Goal: Task Accomplishment & Management: Manage account settings

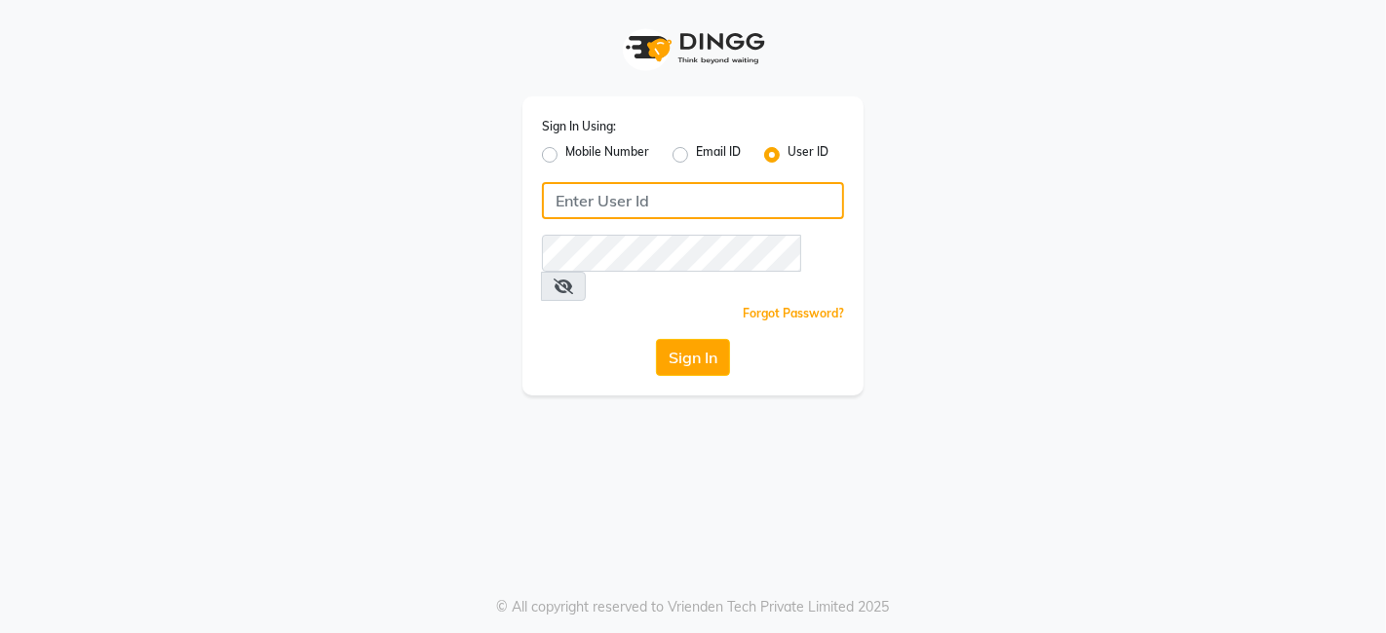
click at [575, 203] on input "Username" at bounding box center [693, 200] width 302 height 37
type input "Q"
type input "queen123"
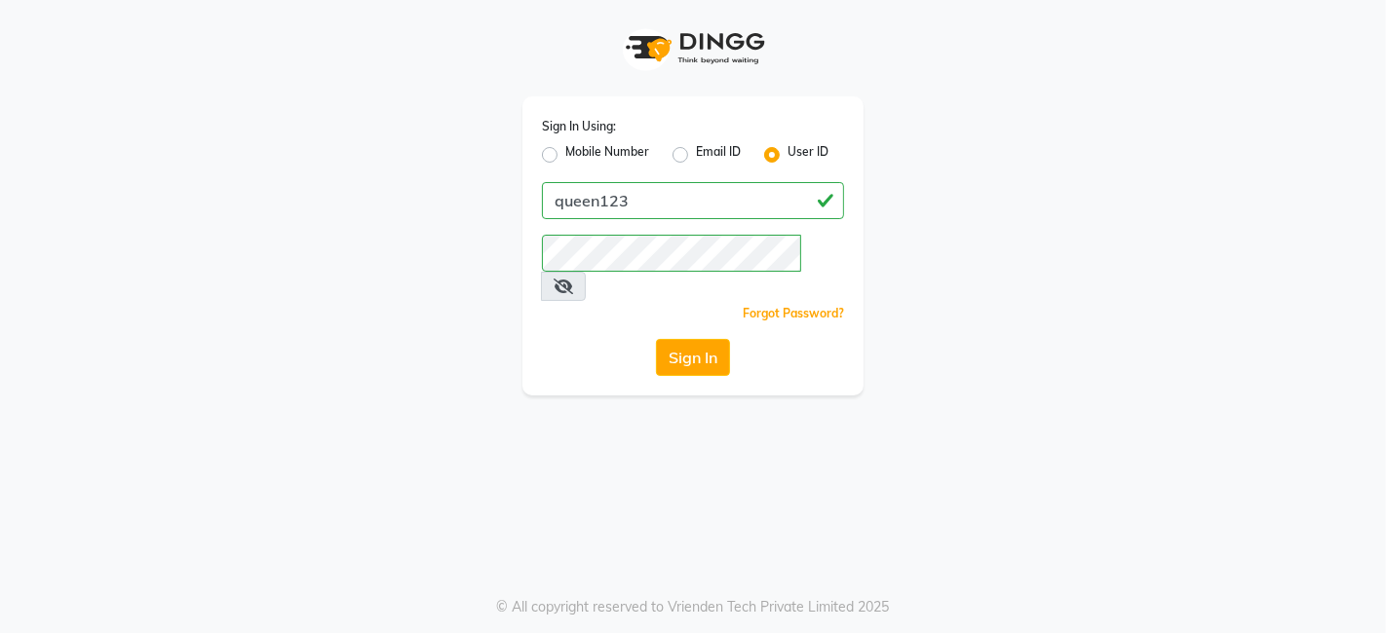
click at [573, 279] on icon at bounding box center [563, 287] width 19 height 16
click at [676, 339] on button "Sign In" at bounding box center [693, 357] width 74 height 37
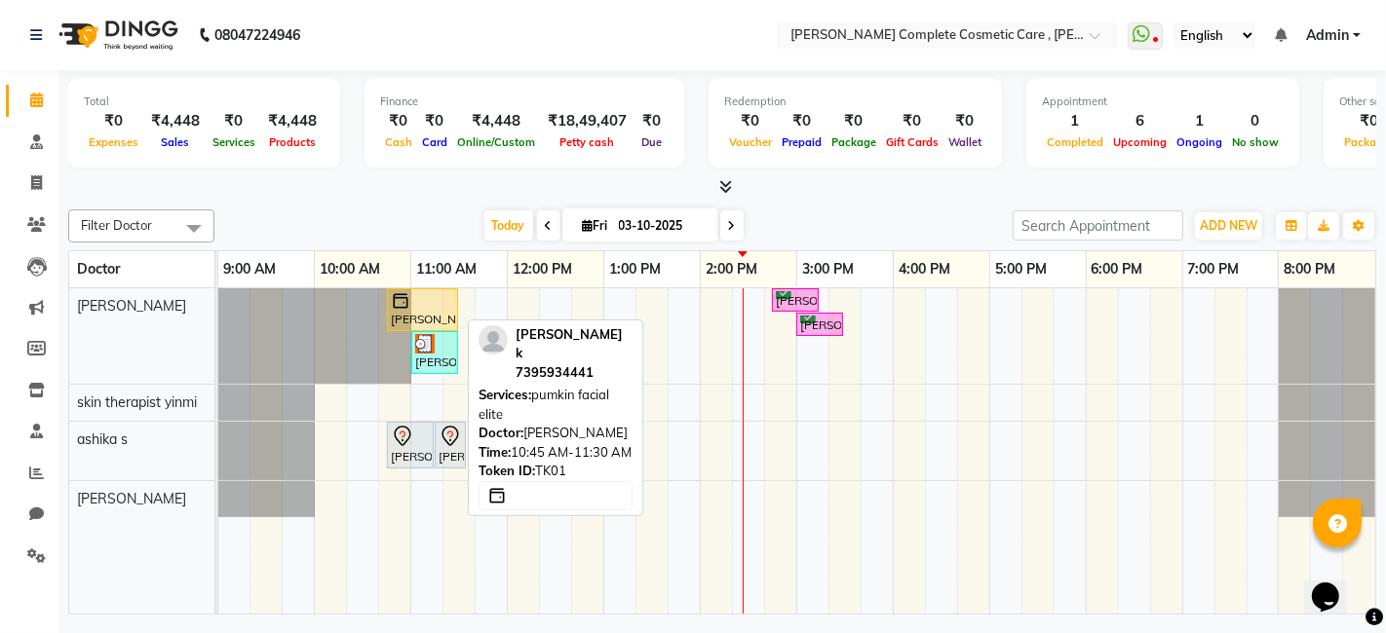
click at [421, 316] on div "[PERSON_NAME] k, TK01, 10:45 AM-11:30 AM, pumkin facial elite" at bounding box center [422, 309] width 67 height 37
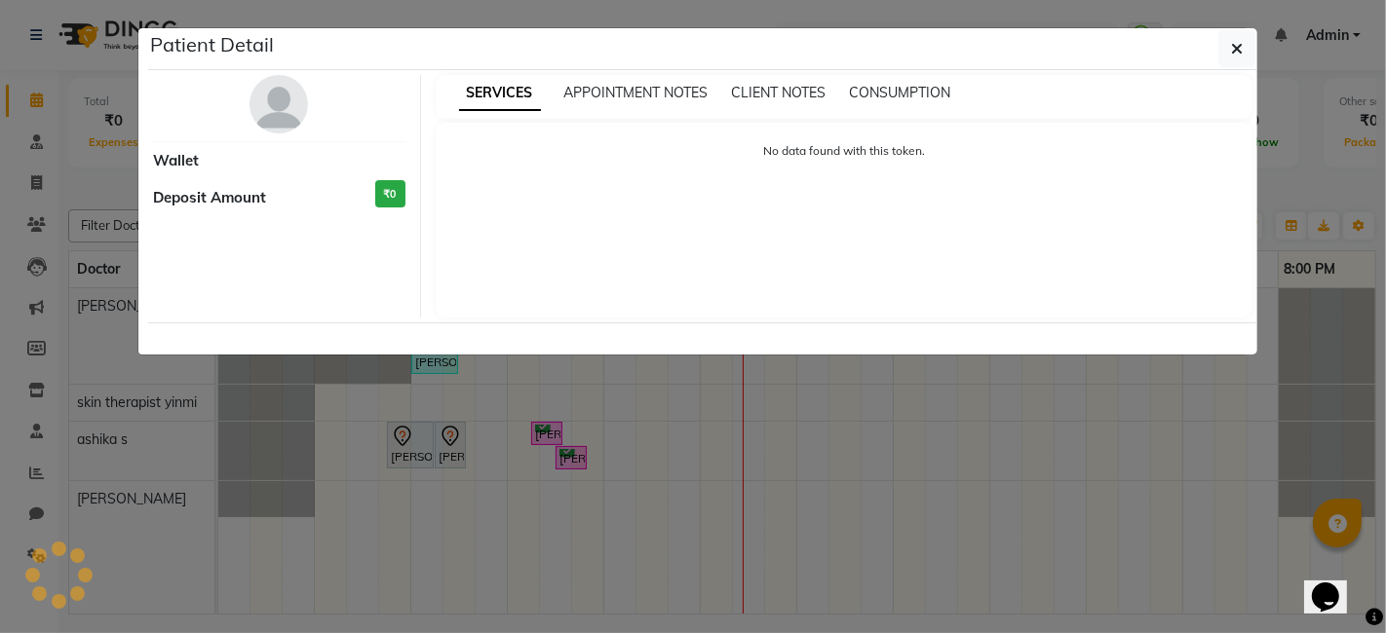
select select "1"
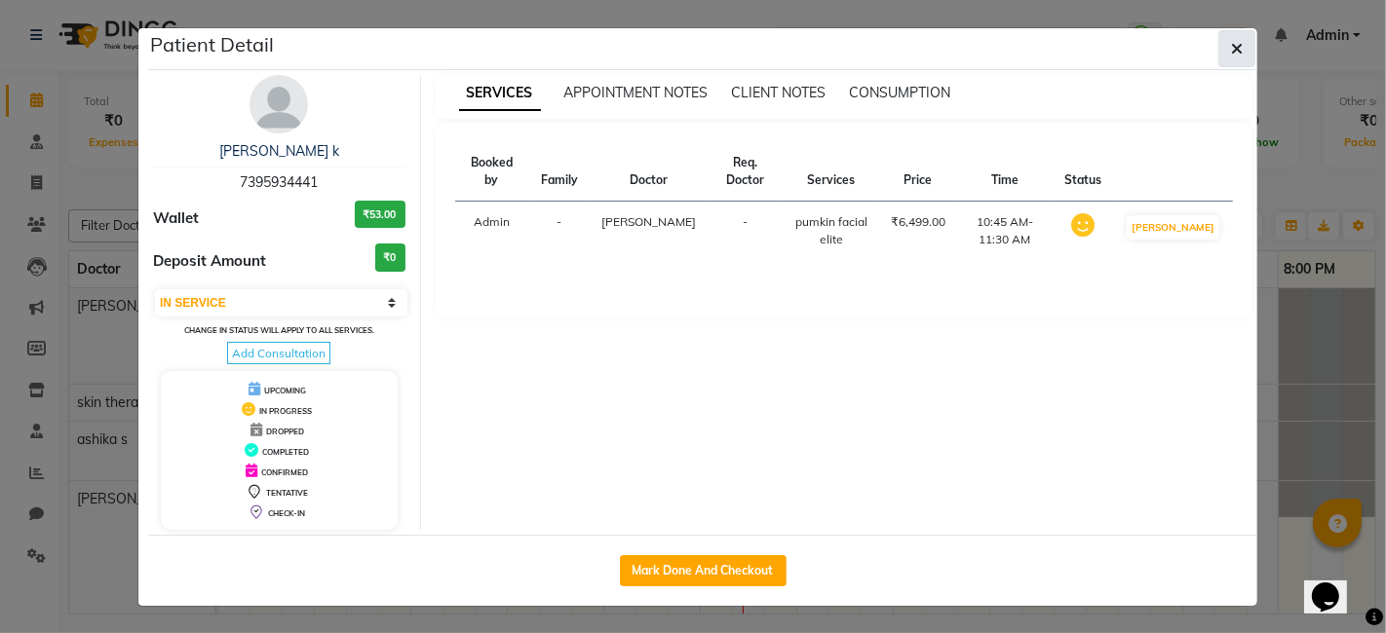
click at [1230, 53] on button "button" at bounding box center [1236, 48] width 37 height 37
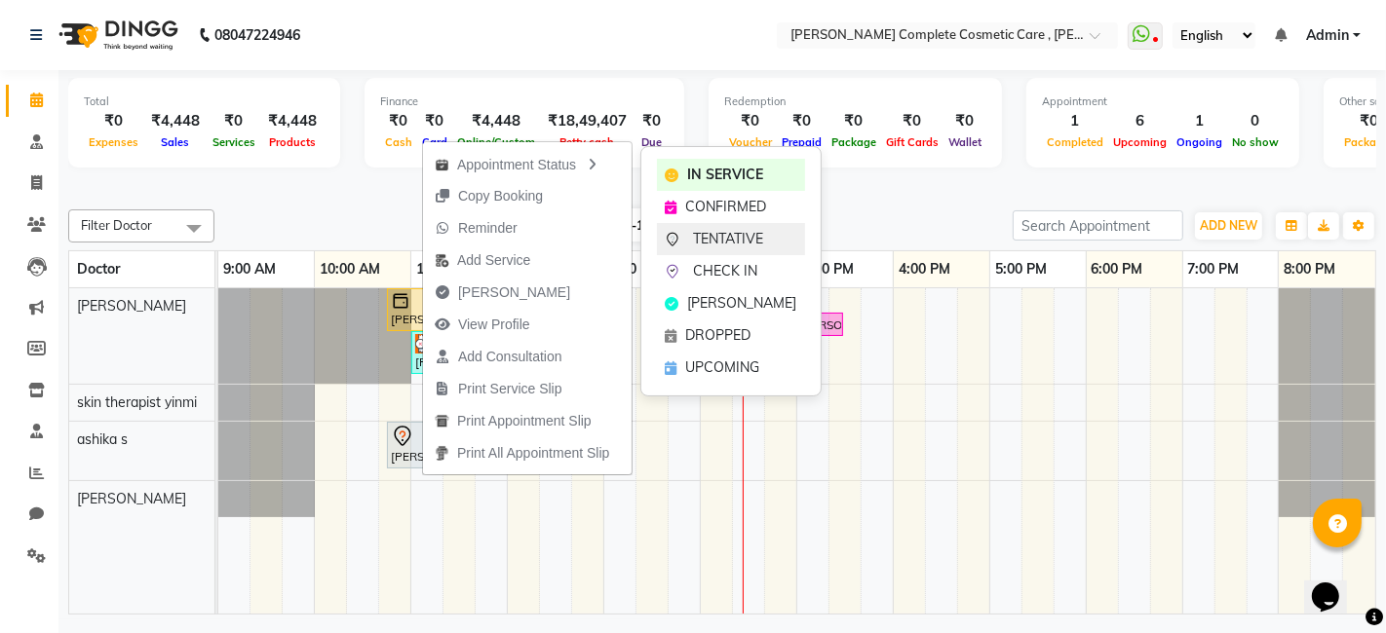
click at [670, 240] on icon at bounding box center [673, 240] width 16 height 16
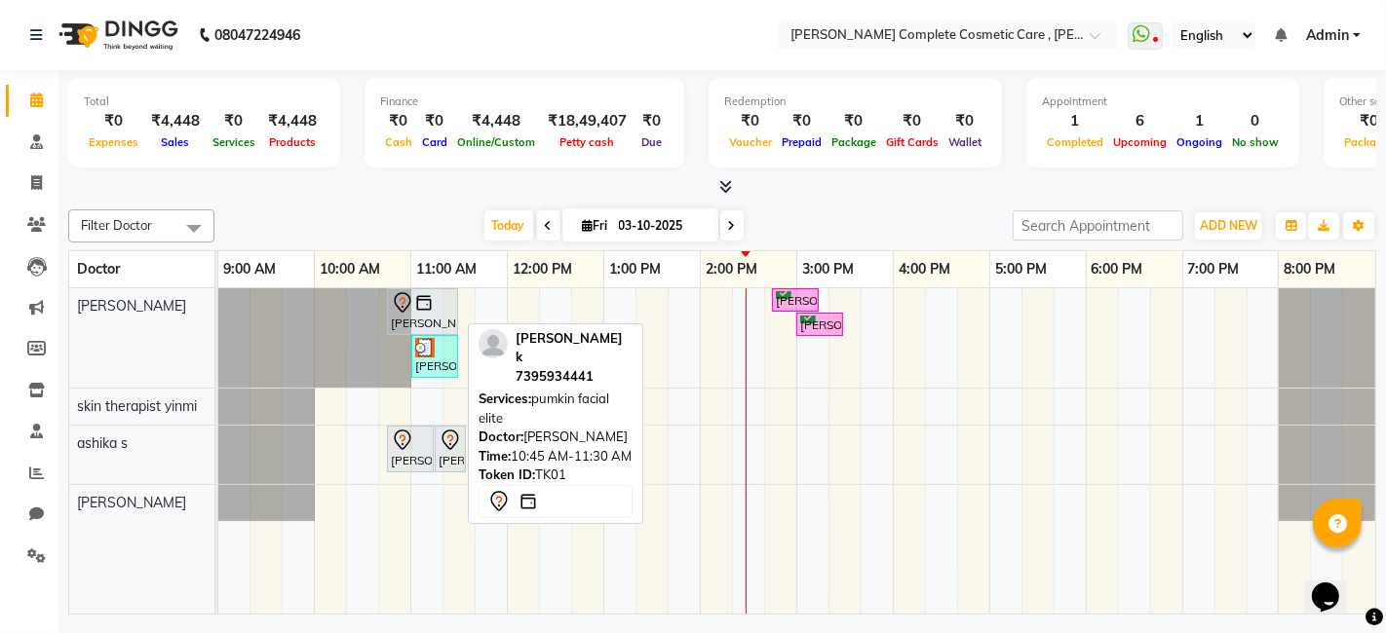
click at [418, 307] on img at bounding box center [423, 302] width 19 height 19
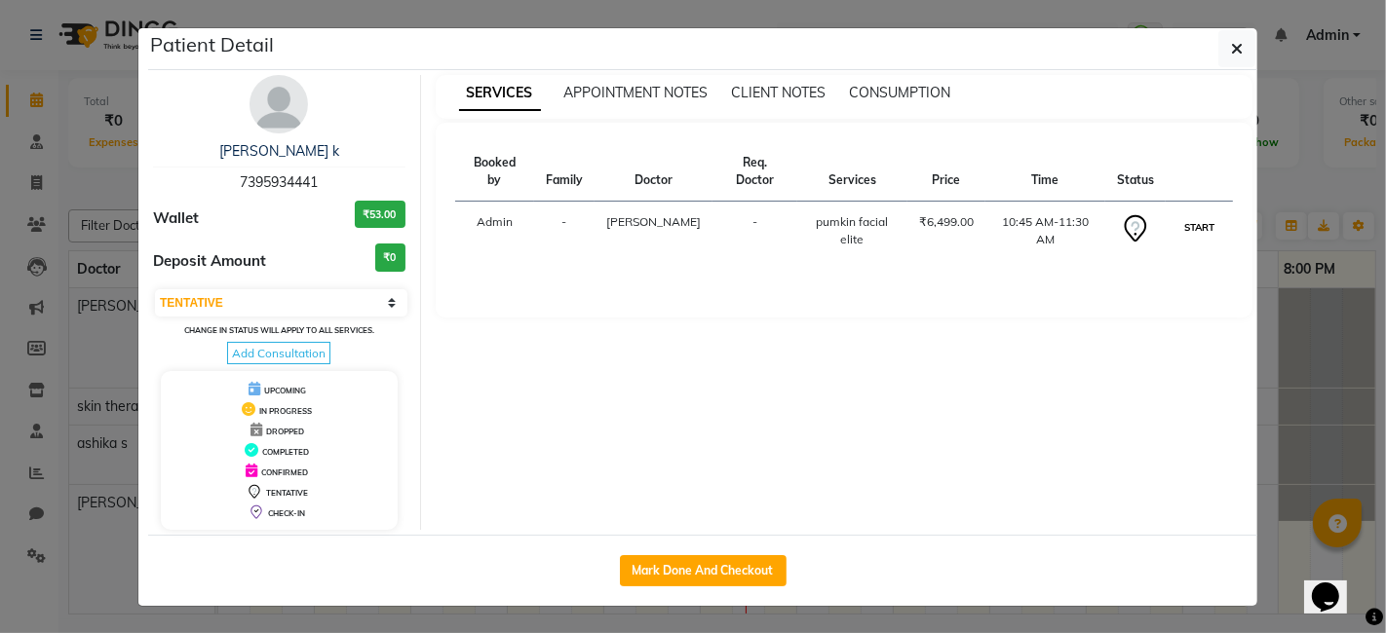
click at [1194, 229] on button "START" at bounding box center [1199, 227] width 40 height 24
select select "1"
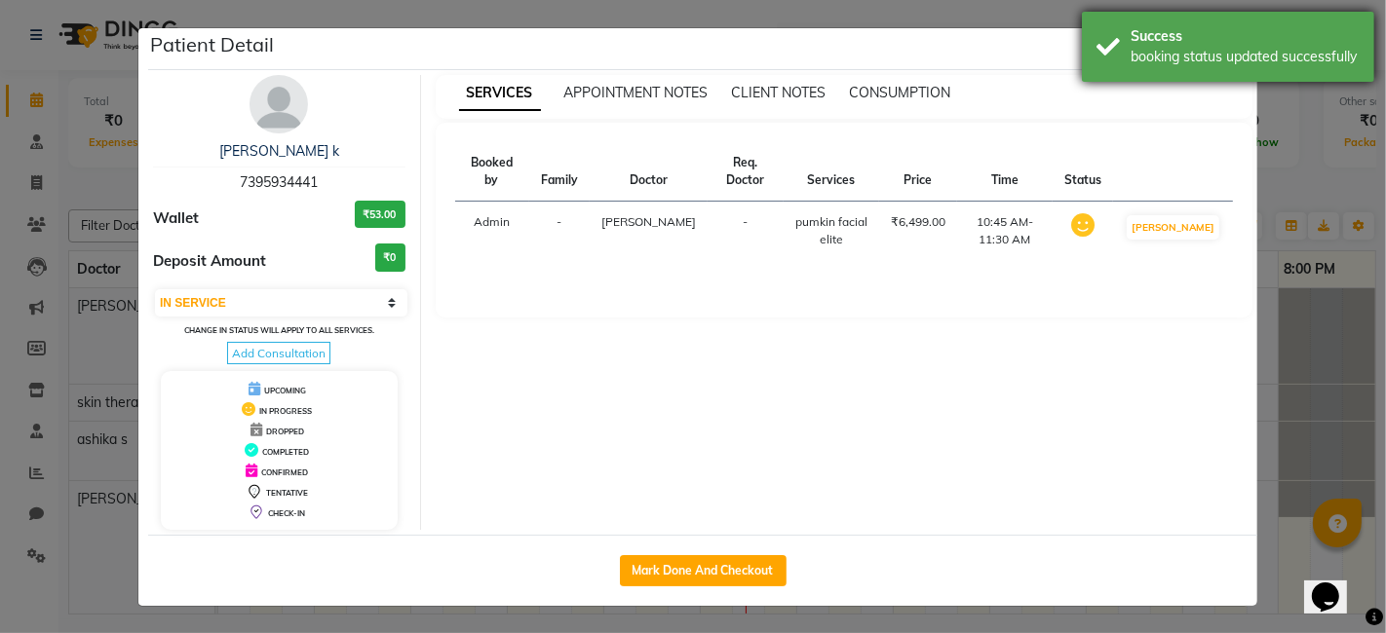
click at [1274, 51] on div "booking status updated successfully" at bounding box center [1244, 57] width 229 height 20
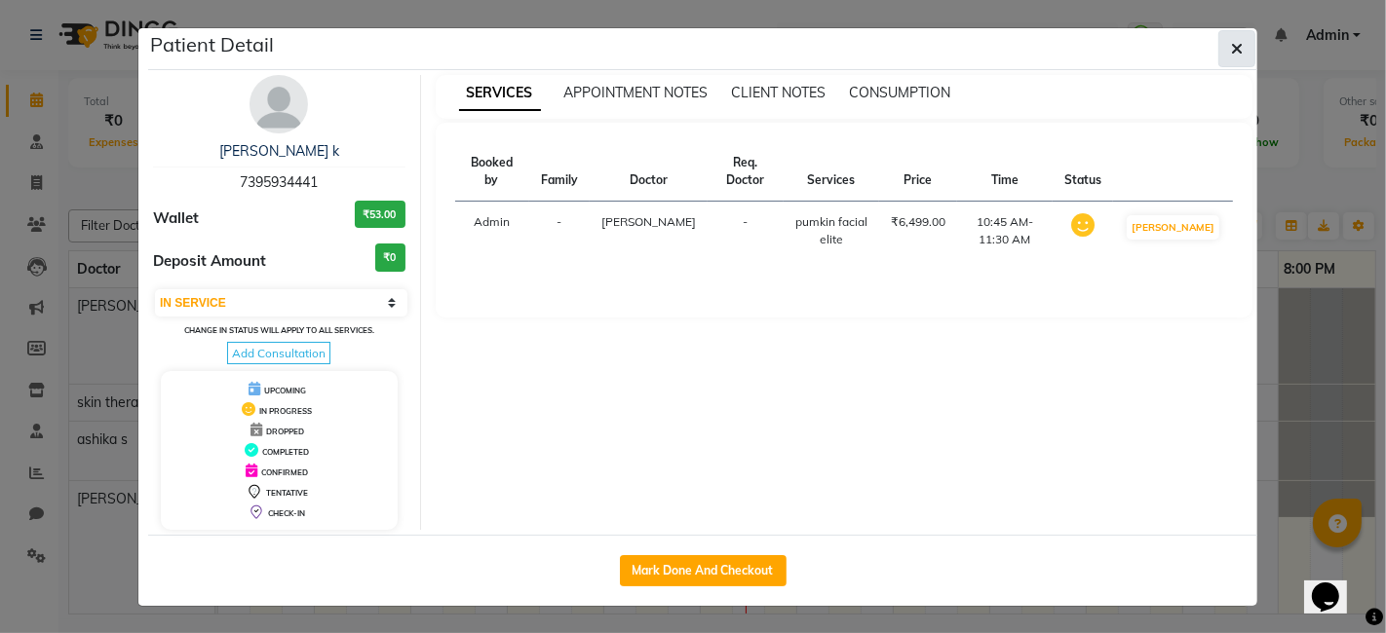
click at [1245, 40] on button "button" at bounding box center [1236, 48] width 37 height 37
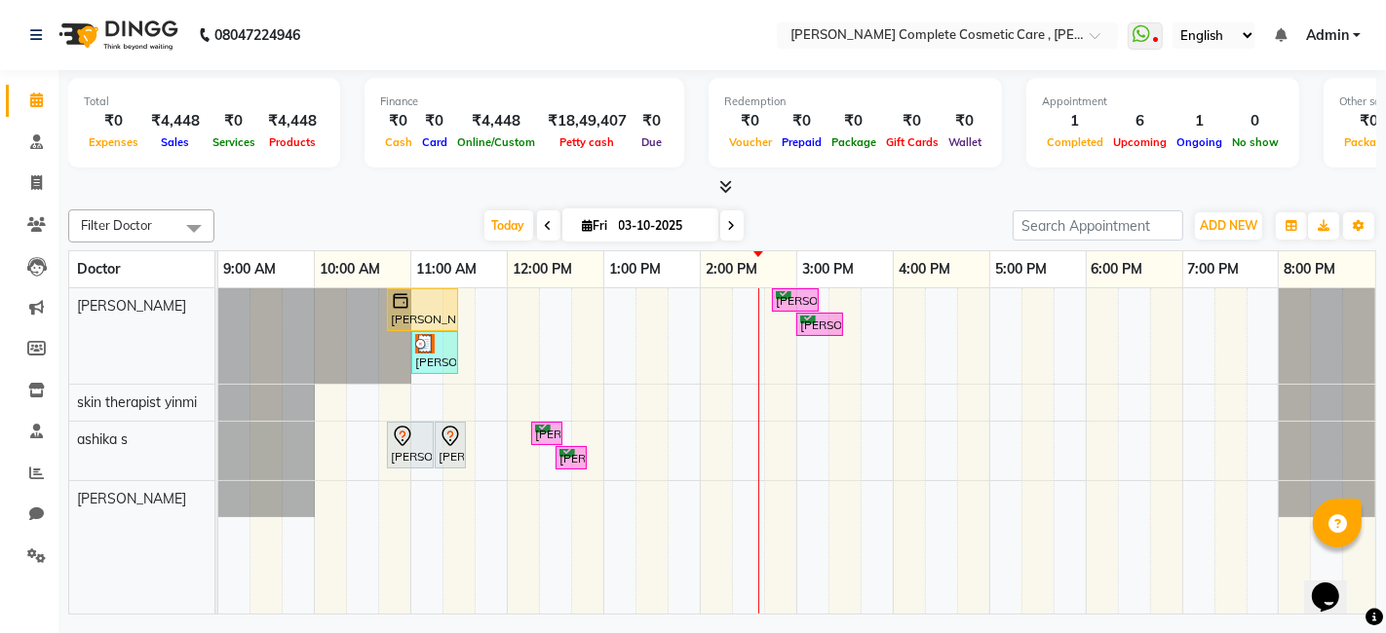
click at [728, 221] on icon at bounding box center [732, 226] width 8 height 12
type input "04-10-2025"
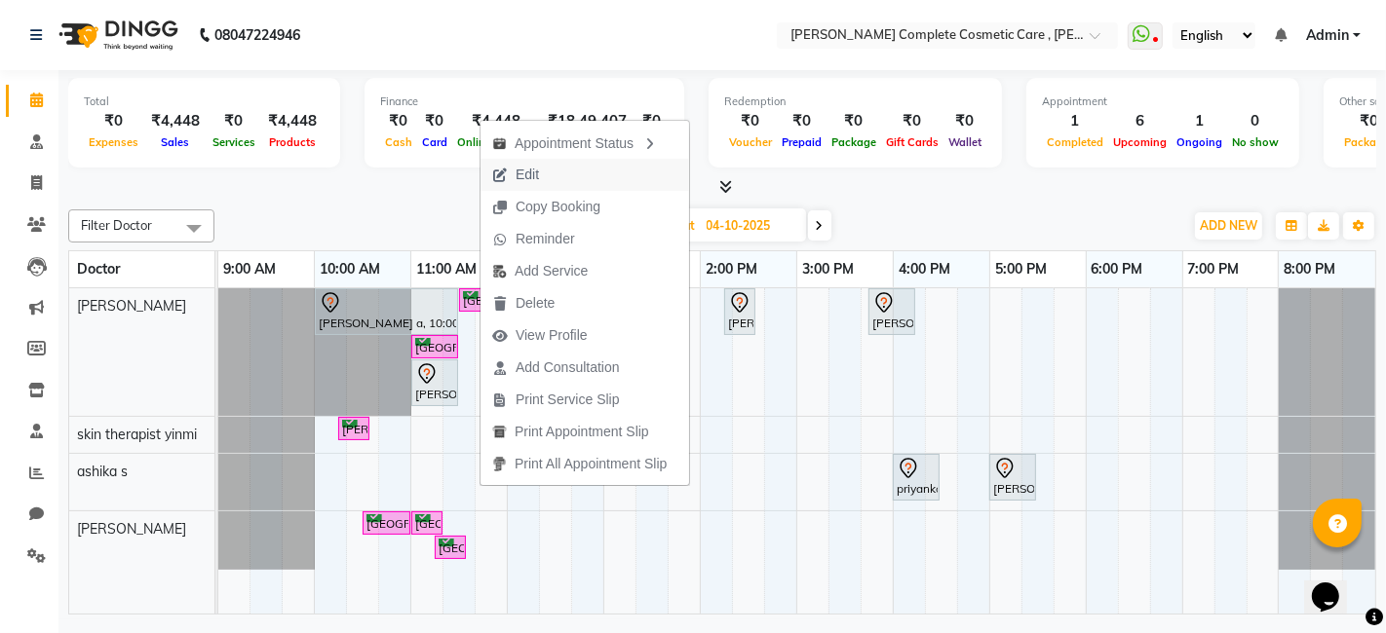
click at [547, 181] on span "Edit" at bounding box center [515, 175] width 70 height 32
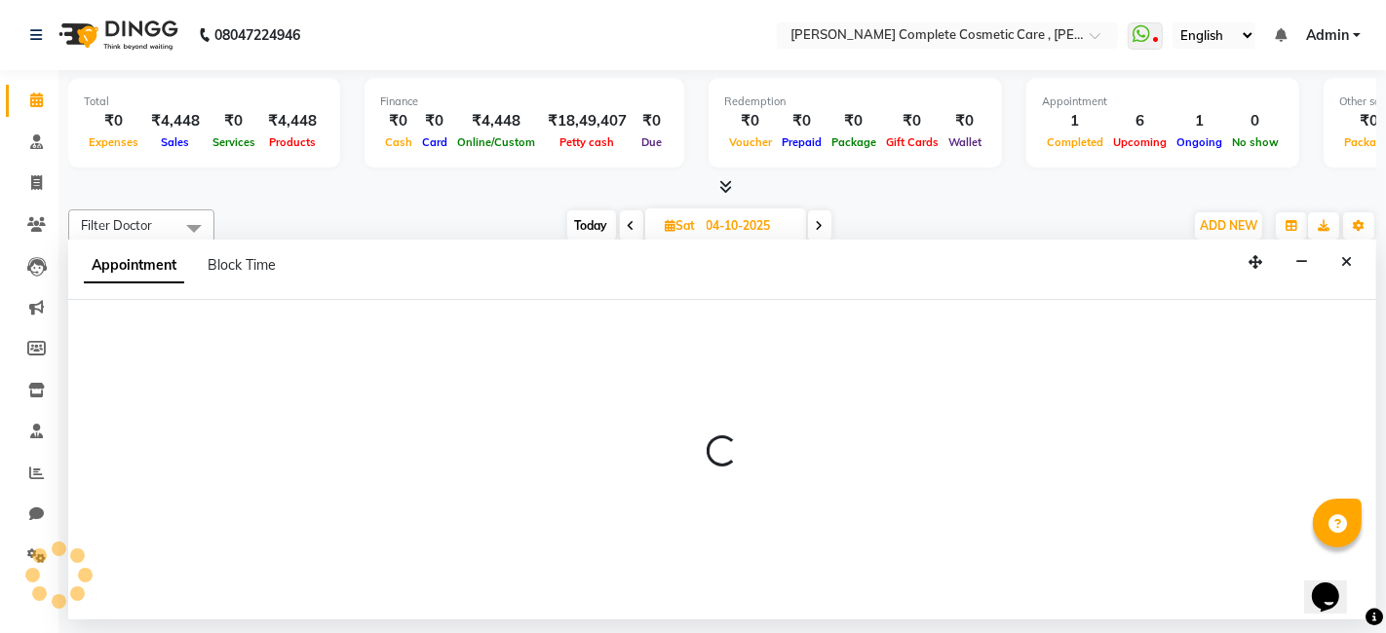
select select "confirm booking"
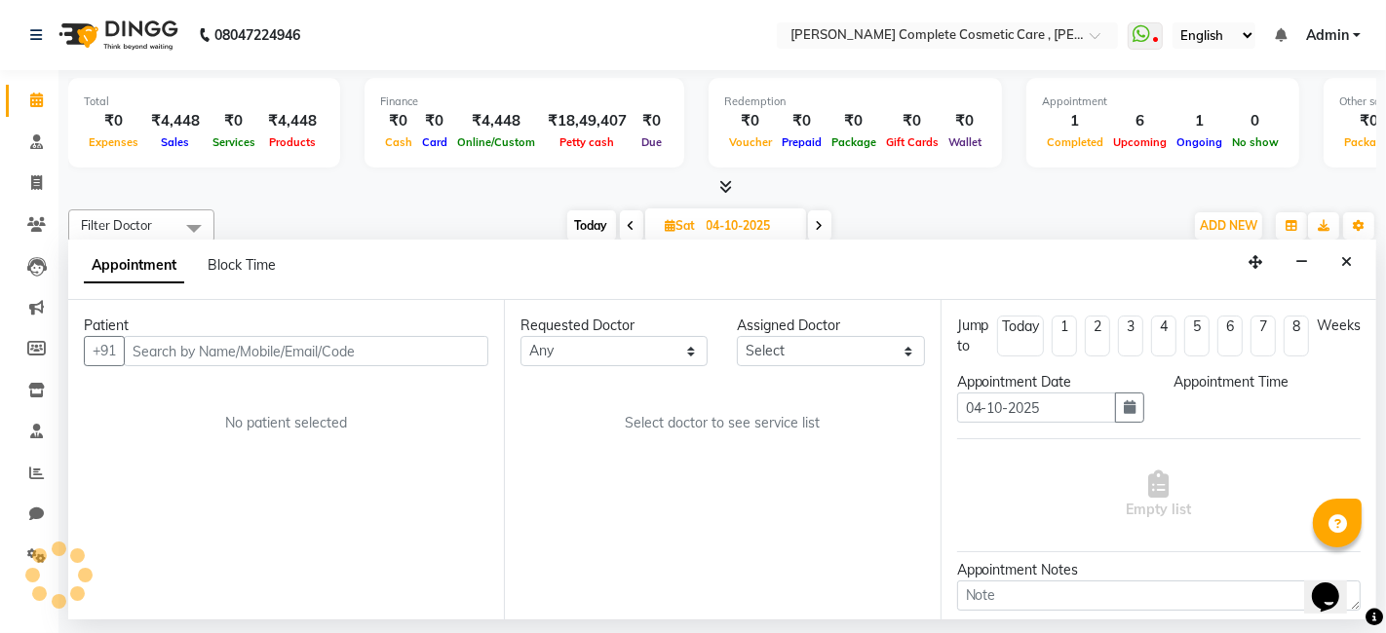
select select "67035"
select select "630"
select select "3800"
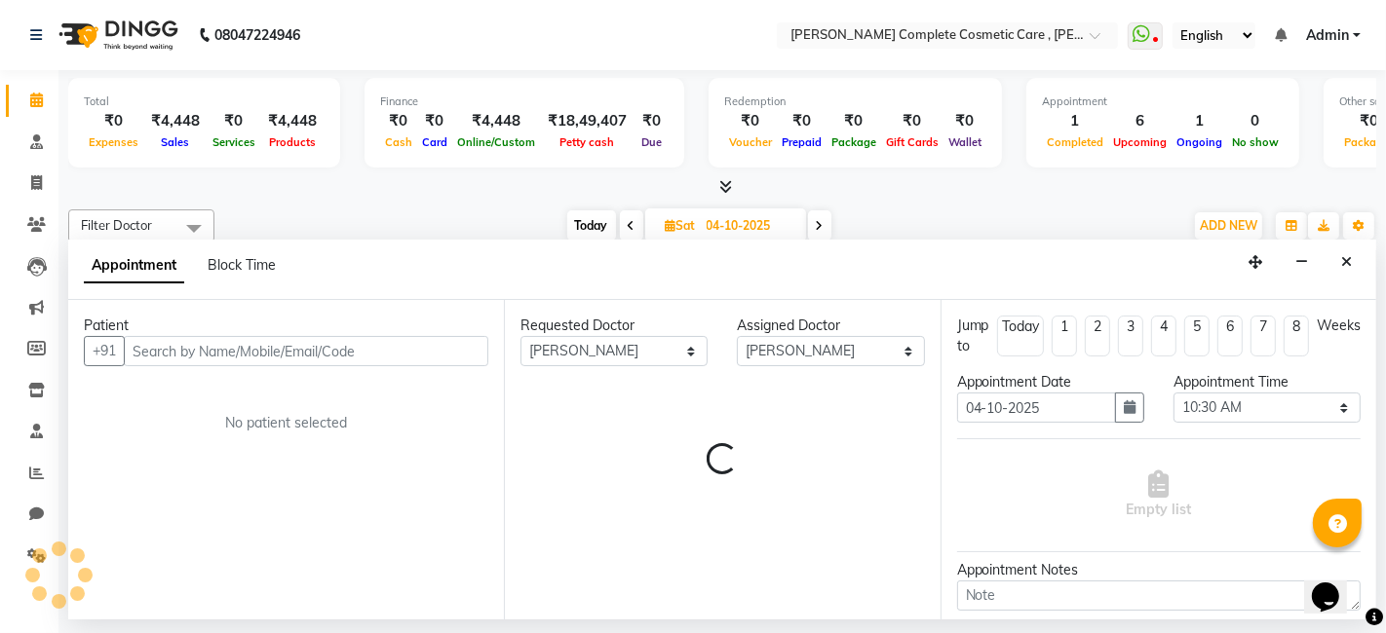
select select "3800"
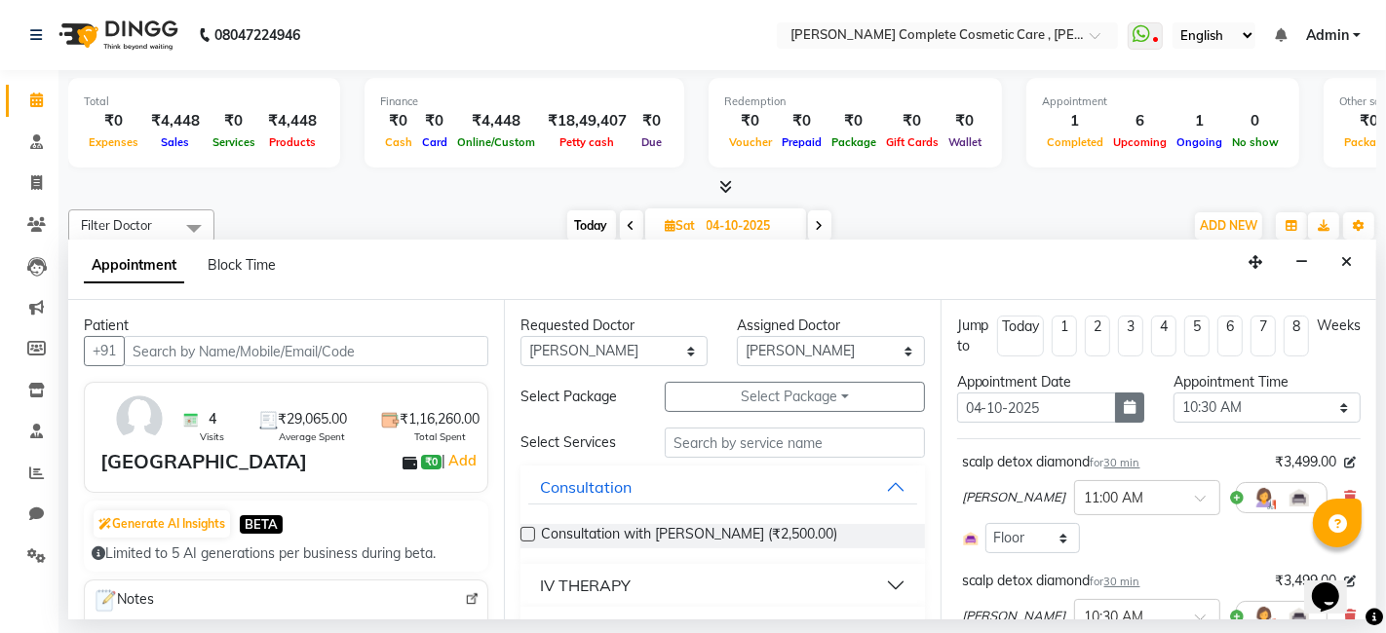
click at [1116, 414] on button "button" at bounding box center [1129, 408] width 29 height 30
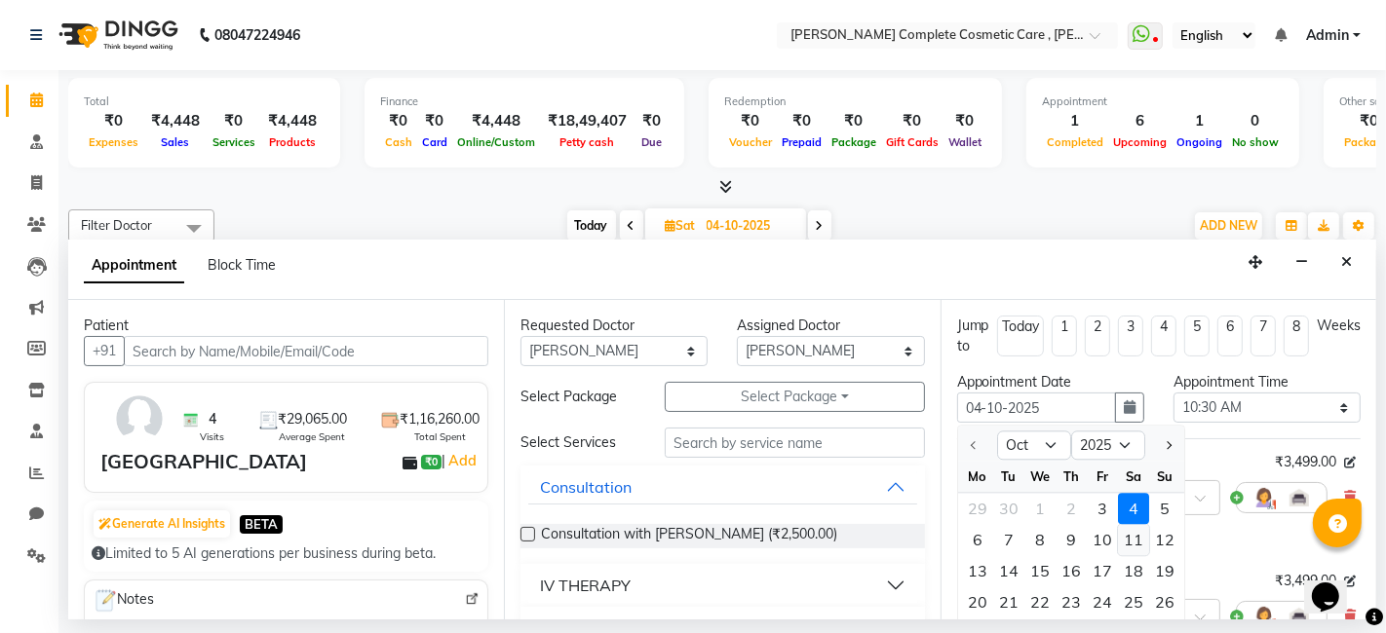
click at [1132, 540] on div "11" at bounding box center [1133, 539] width 31 height 31
type input "[DATE]"
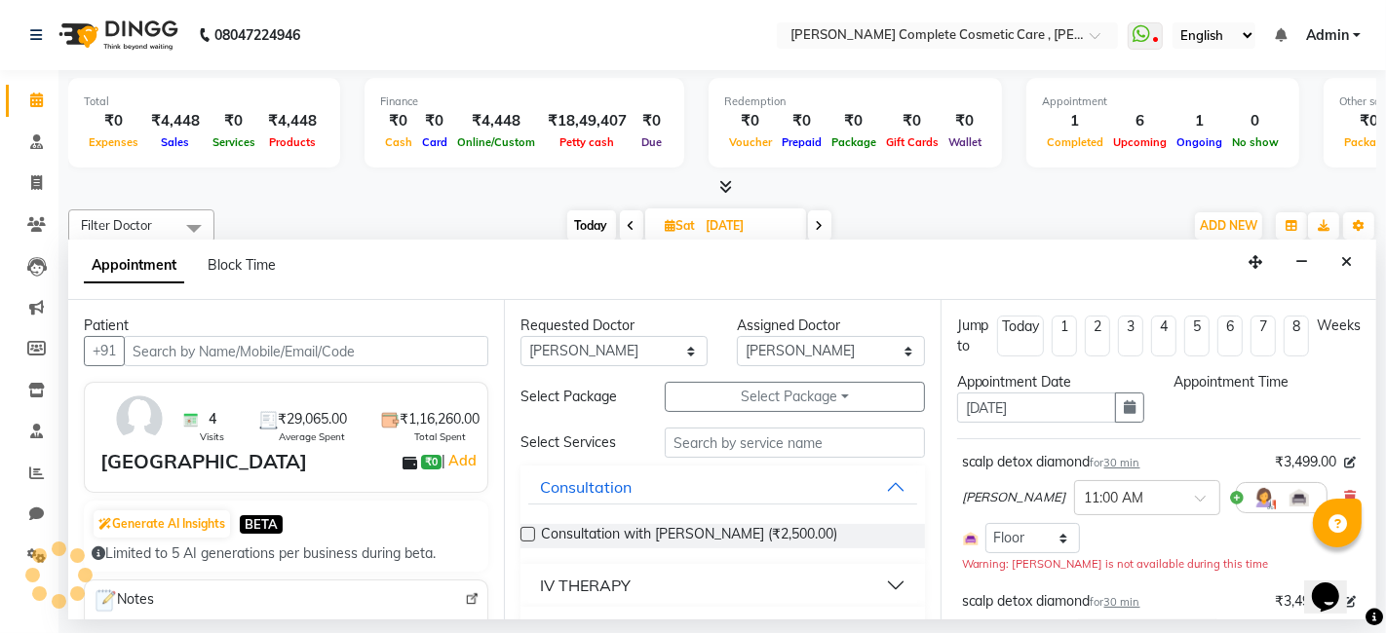
select select "630"
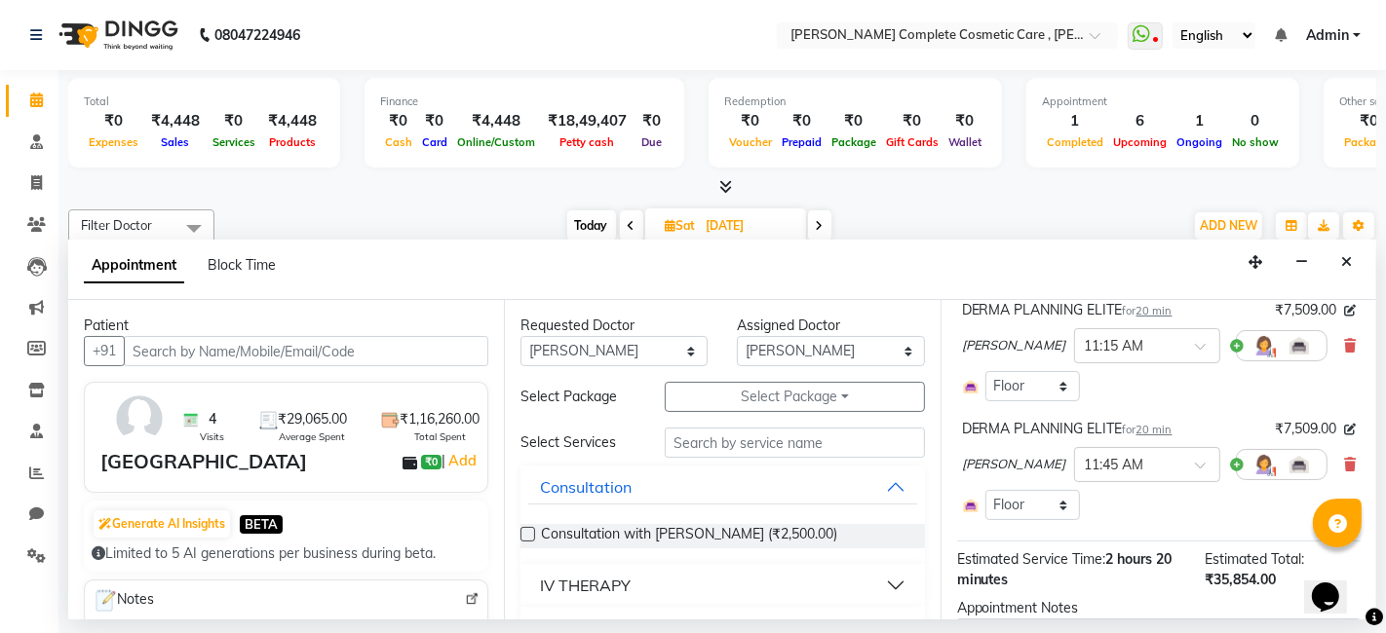
scroll to position [634, 0]
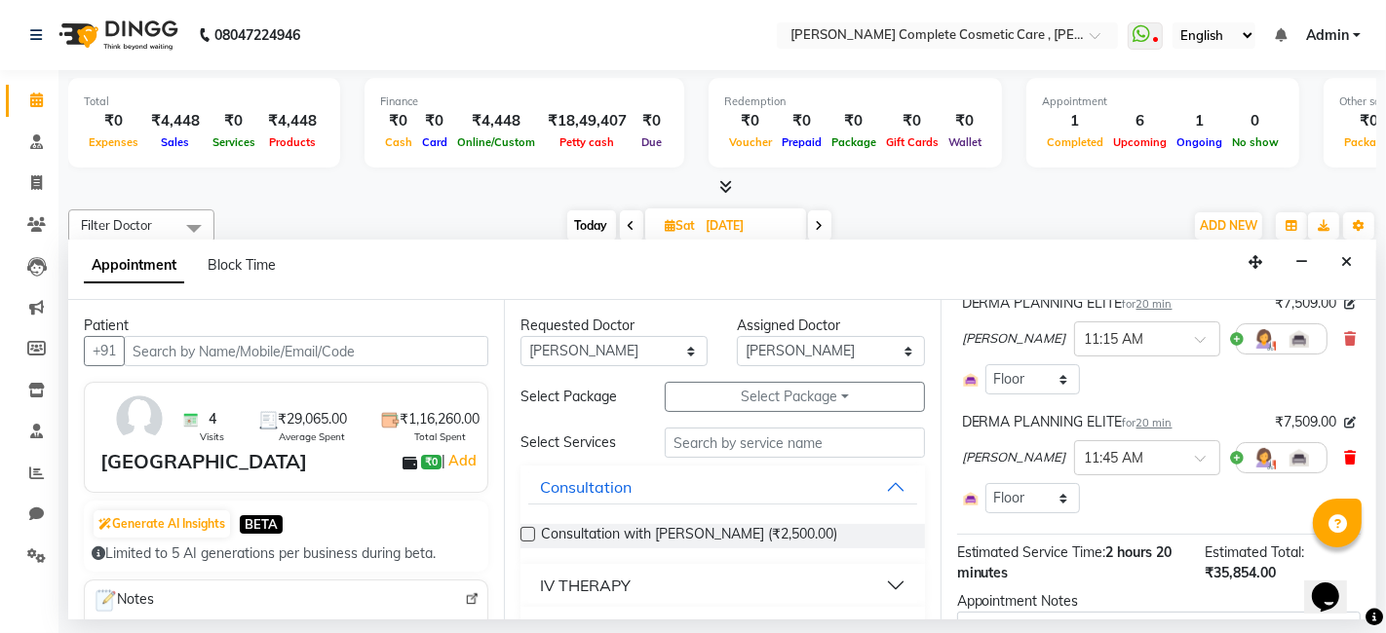
click at [1344, 456] on icon at bounding box center [1350, 458] width 12 height 14
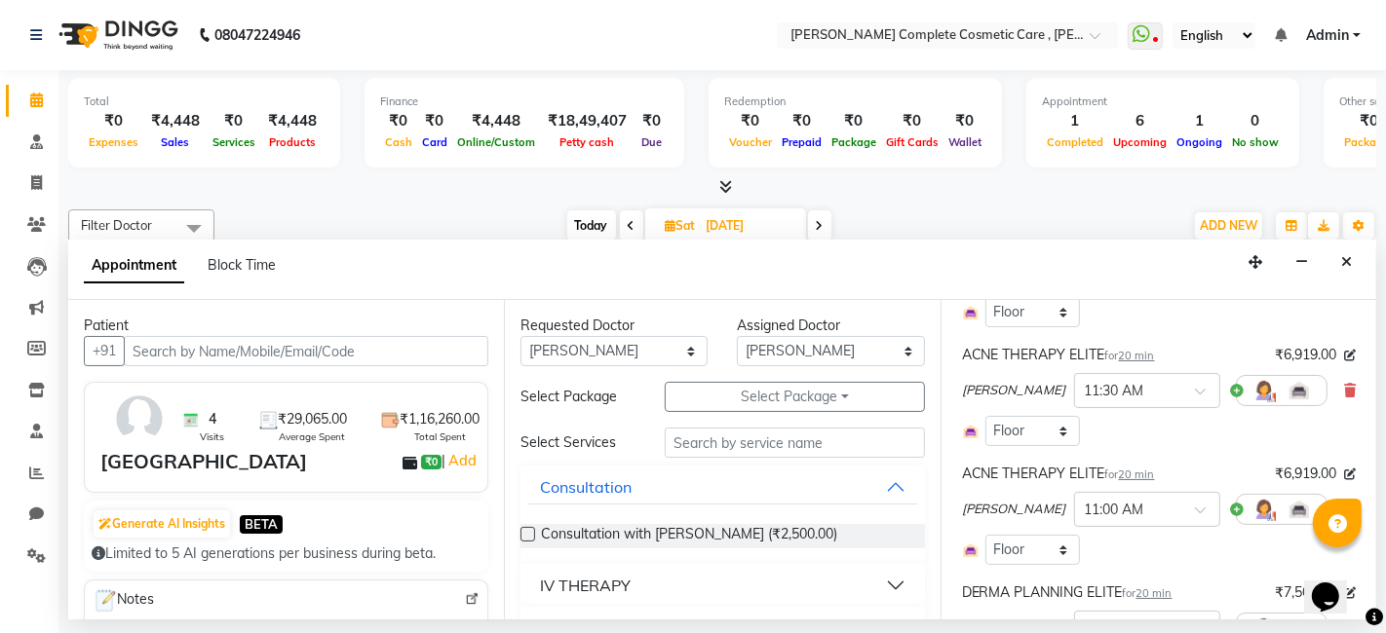
scroll to position [342, 0]
click at [1344, 392] on icon at bounding box center [1350, 394] width 12 height 14
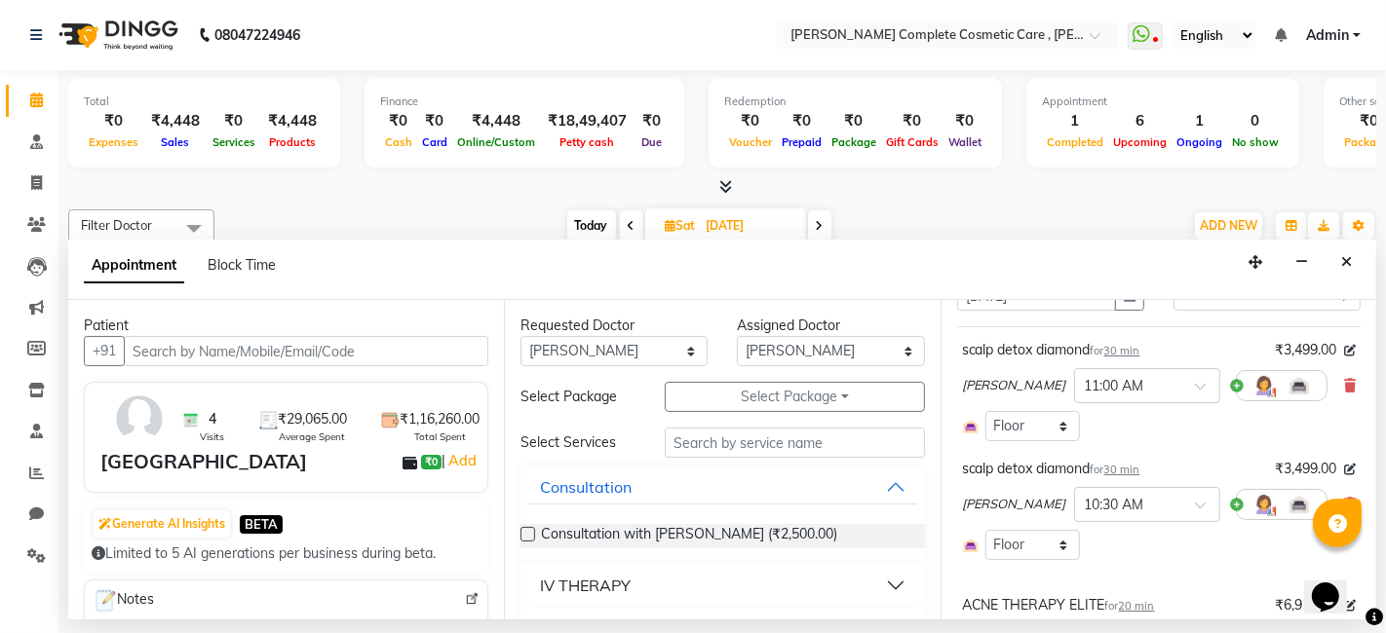
scroll to position [111, 0]
click at [1344, 393] on span at bounding box center [1350, 387] width 12 height 20
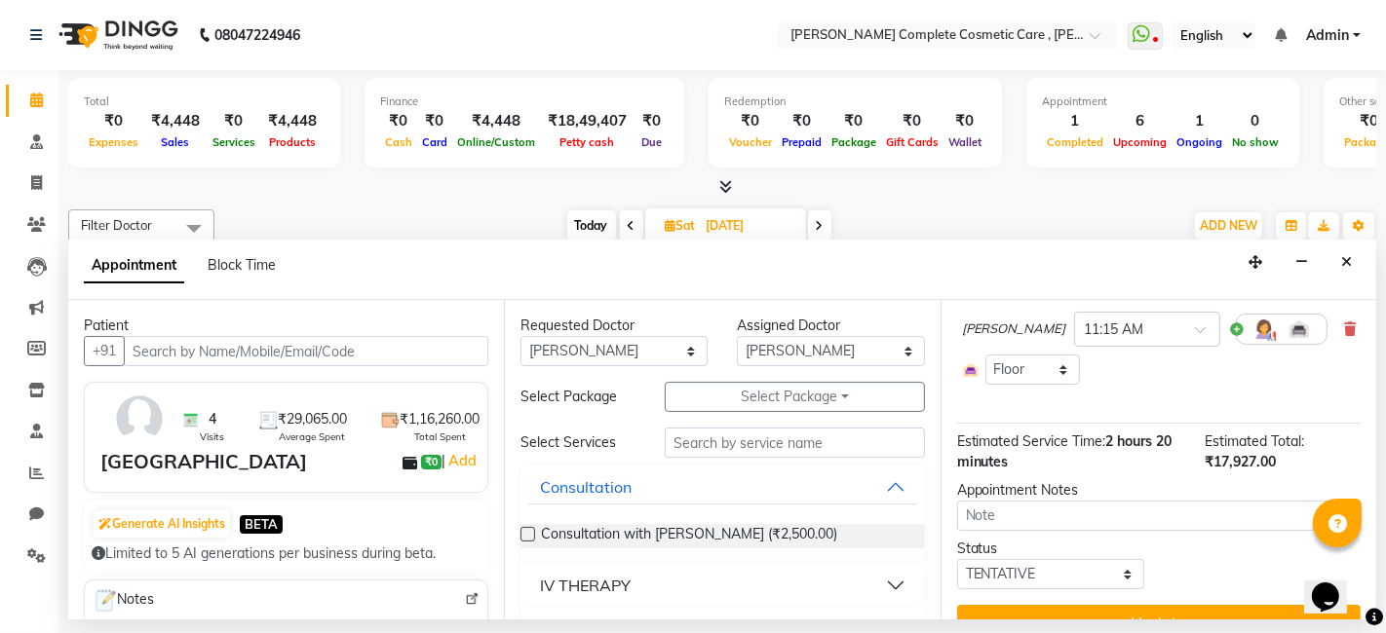
scroll to position [476, 0]
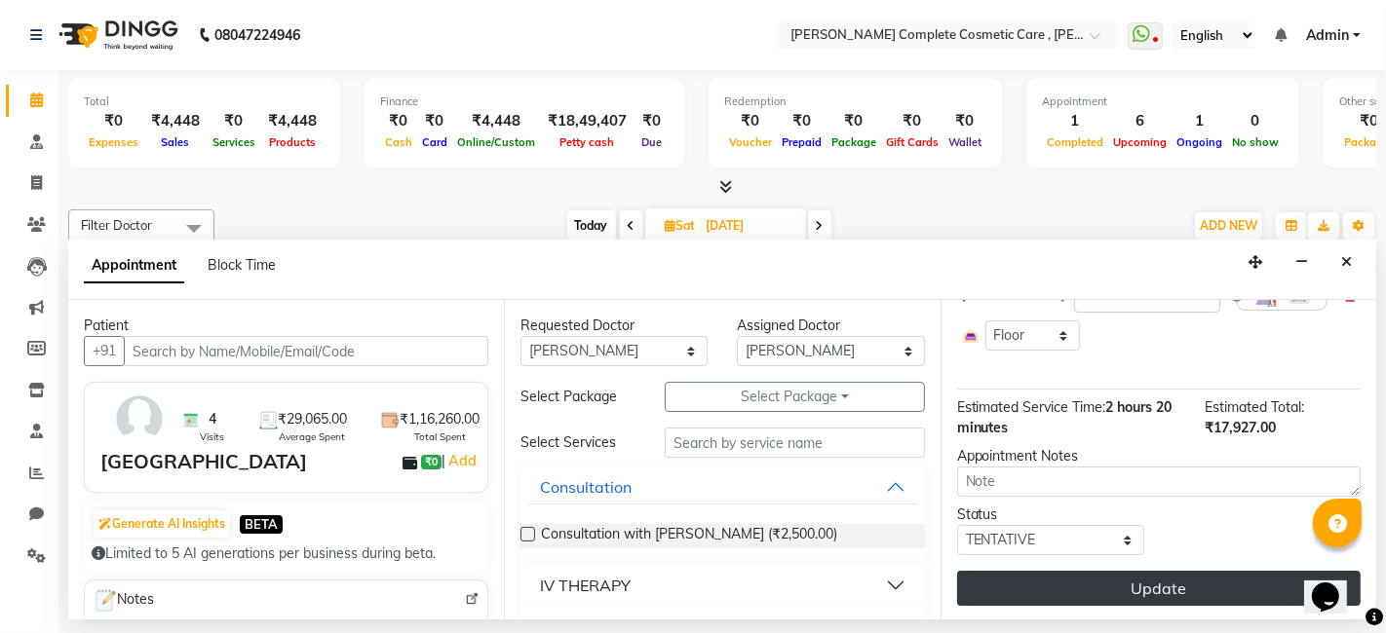
click at [1144, 583] on button "Update" at bounding box center [1158, 588] width 403 height 35
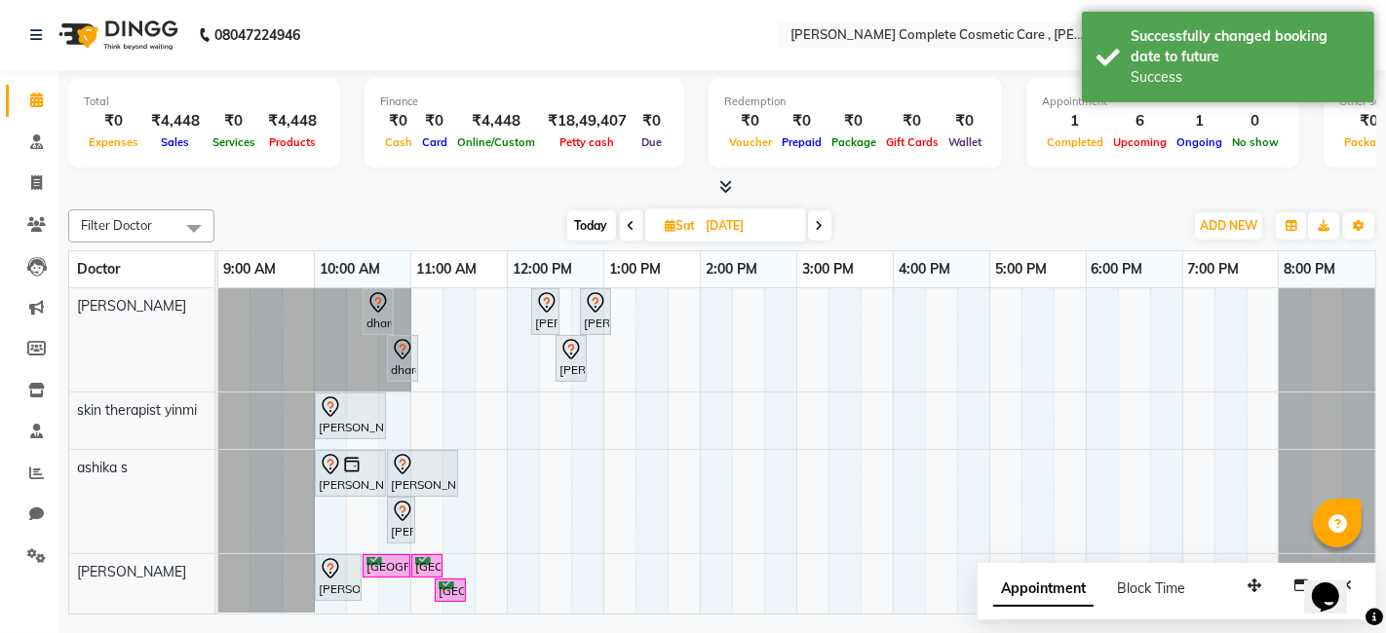
click at [582, 230] on span "Today" at bounding box center [591, 226] width 49 height 30
type input "03-10-2025"
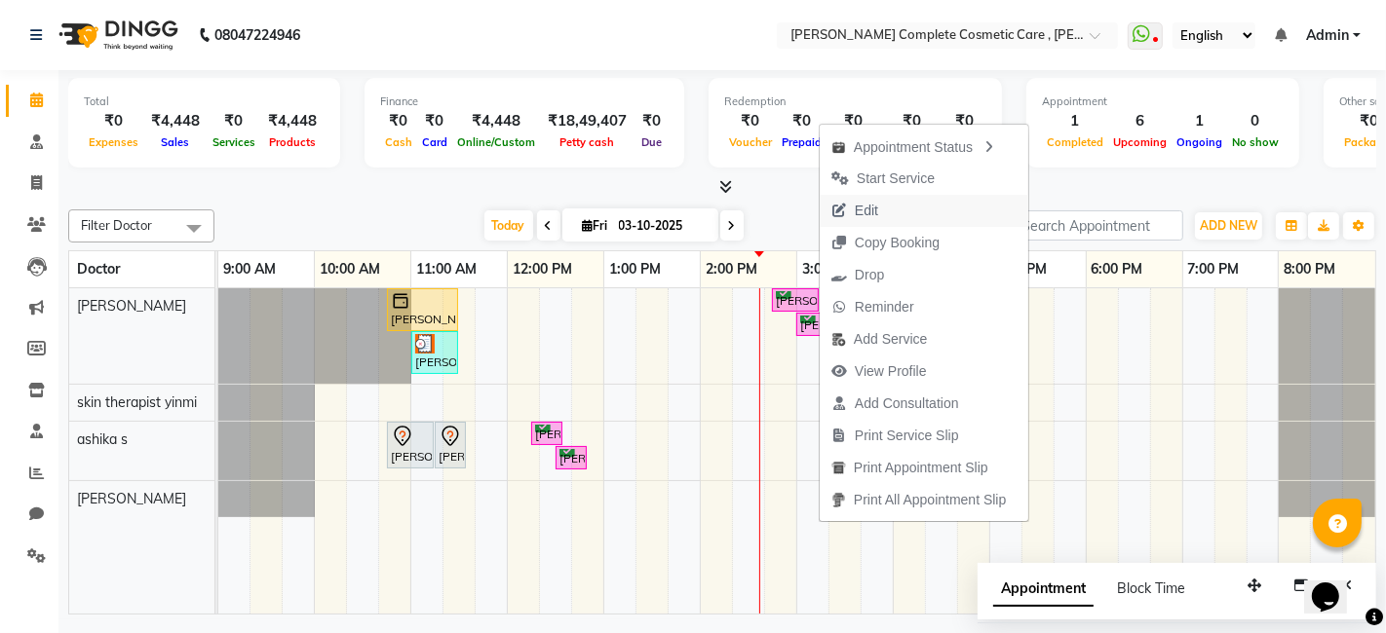
click at [858, 202] on span "Edit" at bounding box center [866, 211] width 23 height 20
select select "tentative"
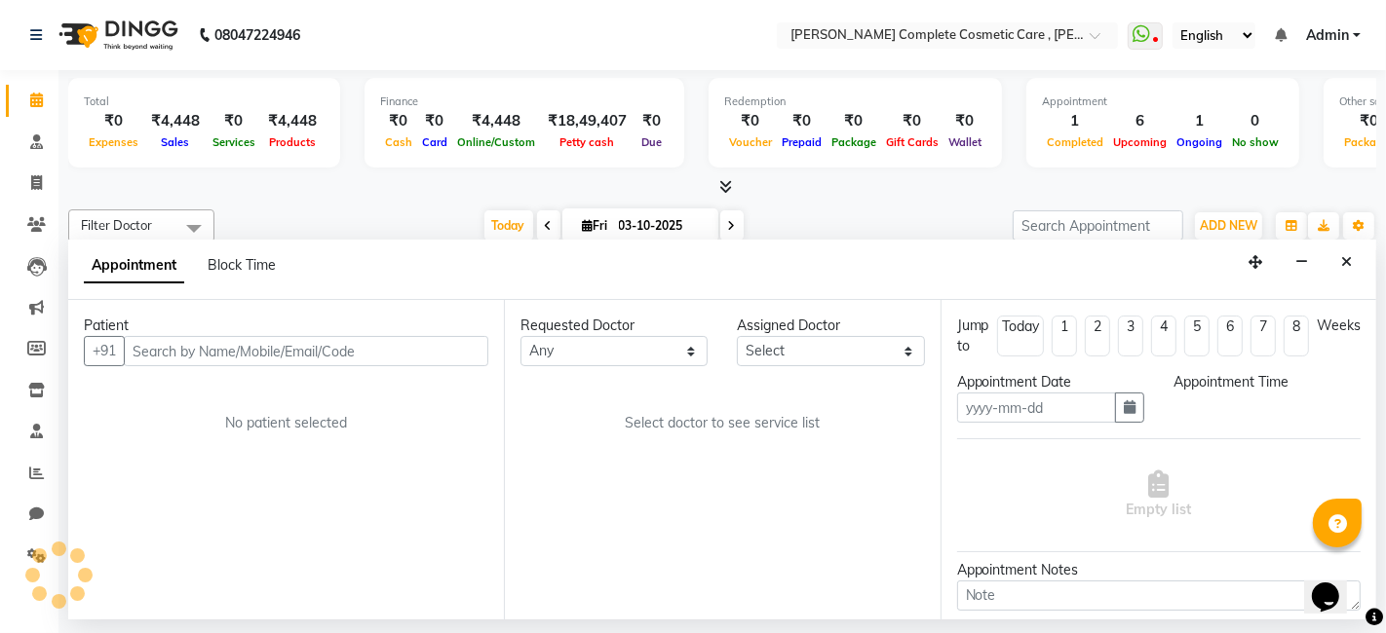
type input "03-10-2025"
select select "67035"
select select "confirm booking"
select select "900"
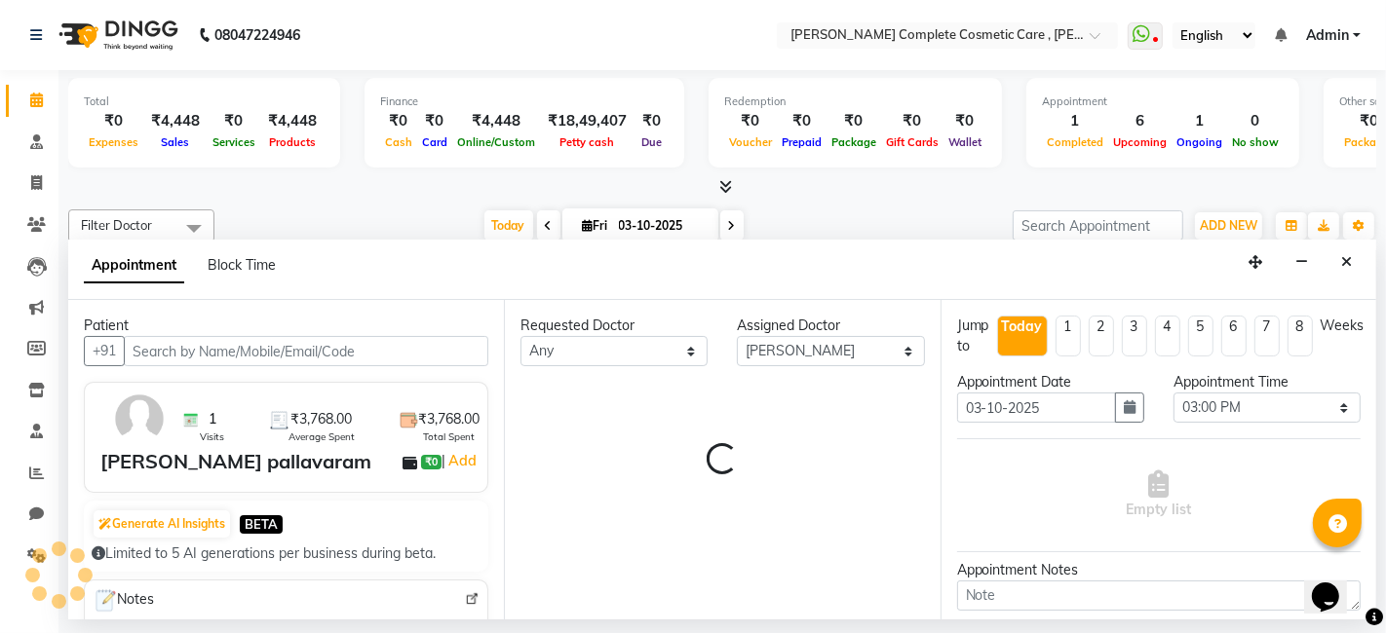
select select "3800"
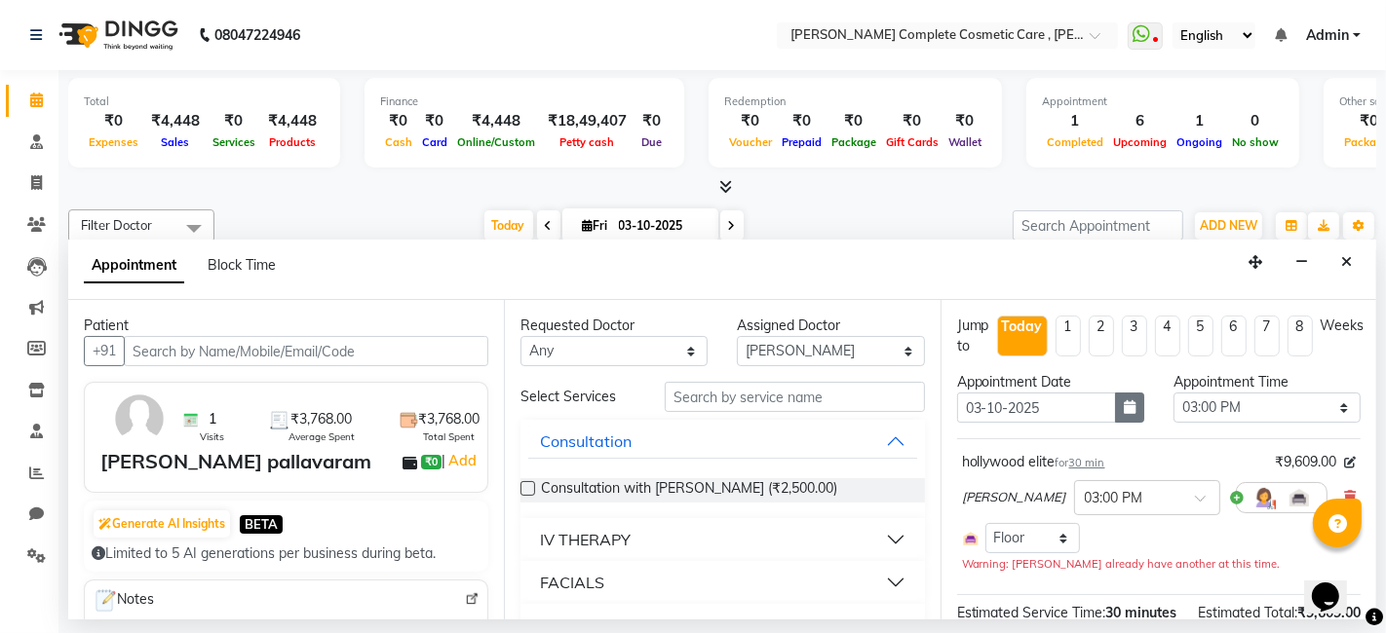
click at [1132, 402] on button "button" at bounding box center [1129, 408] width 29 height 30
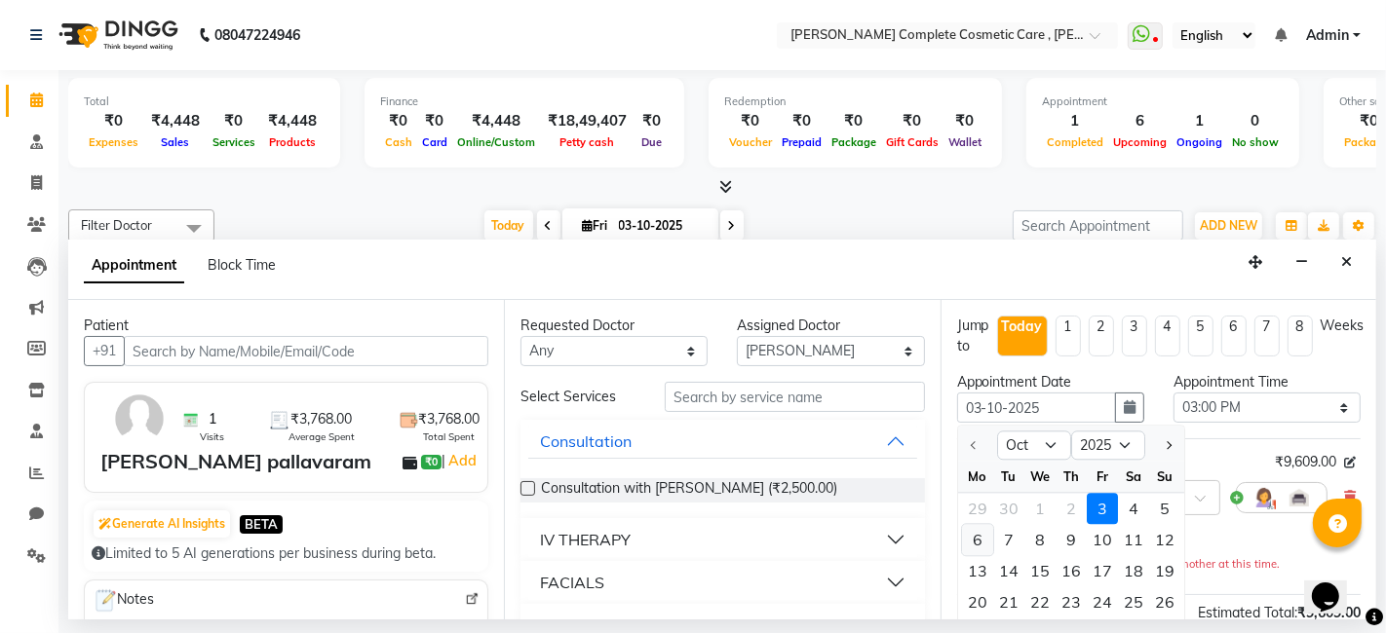
click at [984, 545] on div "6" at bounding box center [977, 539] width 31 height 31
type input "[DATE]"
select select "900"
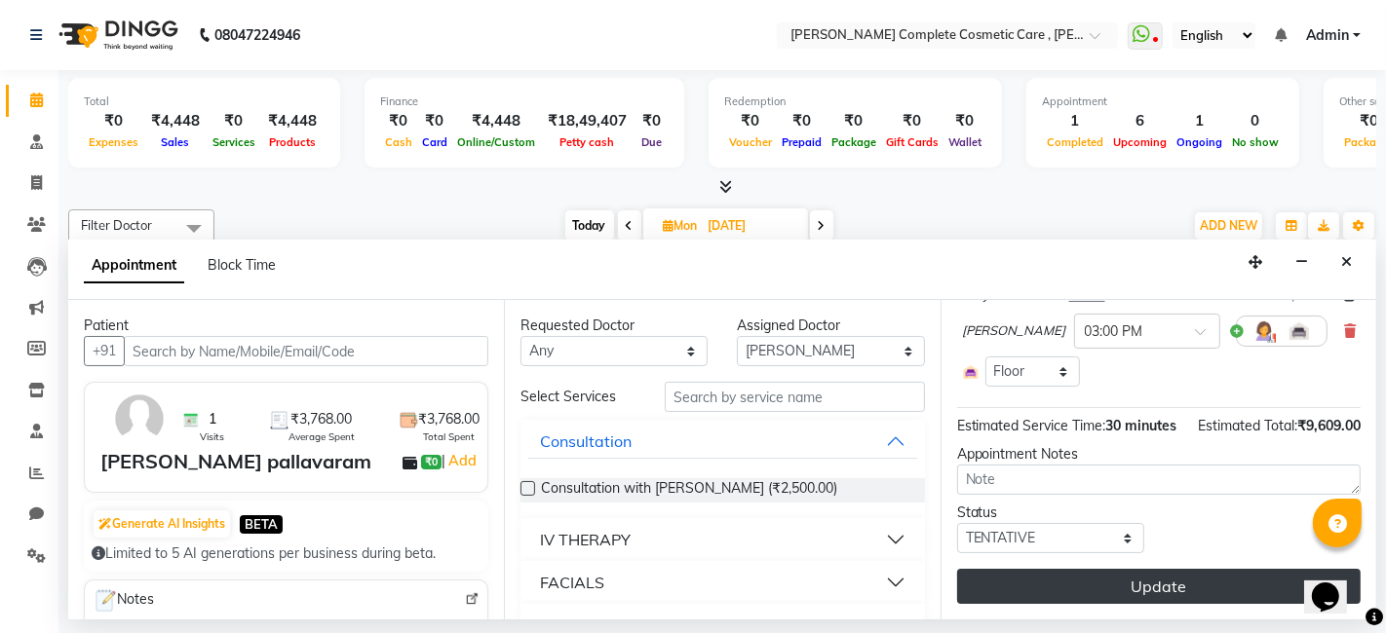
scroll to position [186, 0]
click at [1041, 583] on button "Update" at bounding box center [1158, 586] width 403 height 35
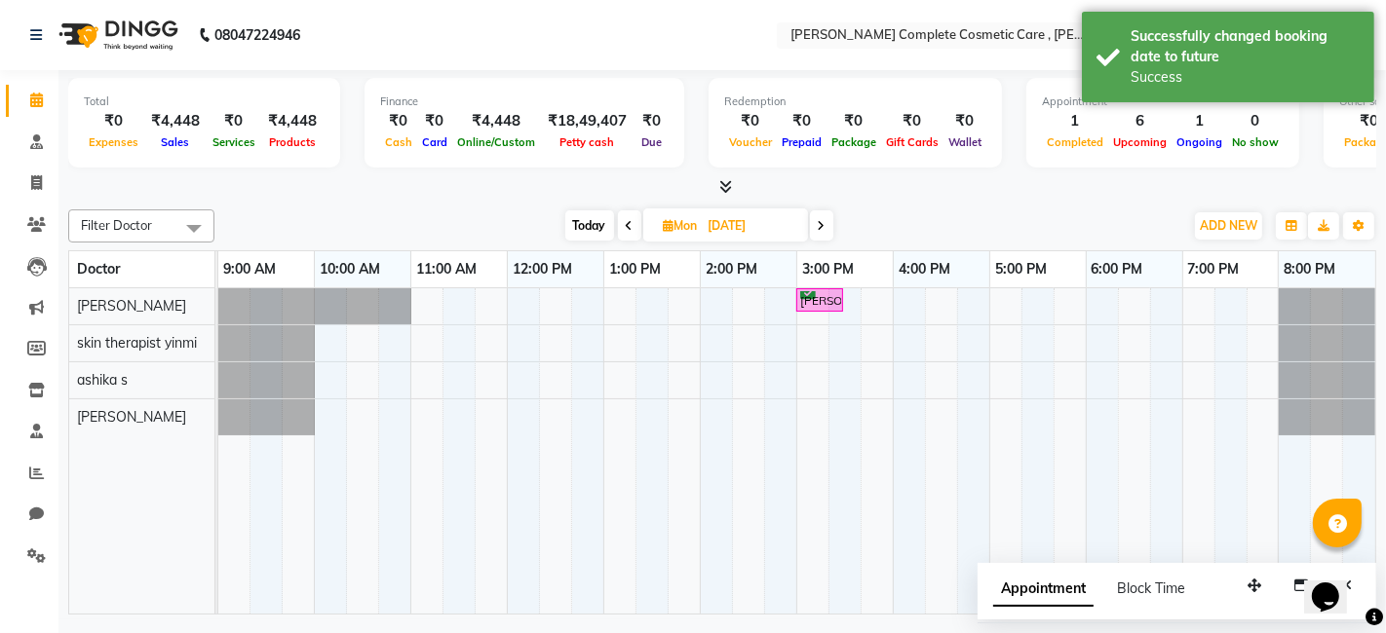
click at [601, 225] on span "Today" at bounding box center [589, 226] width 49 height 30
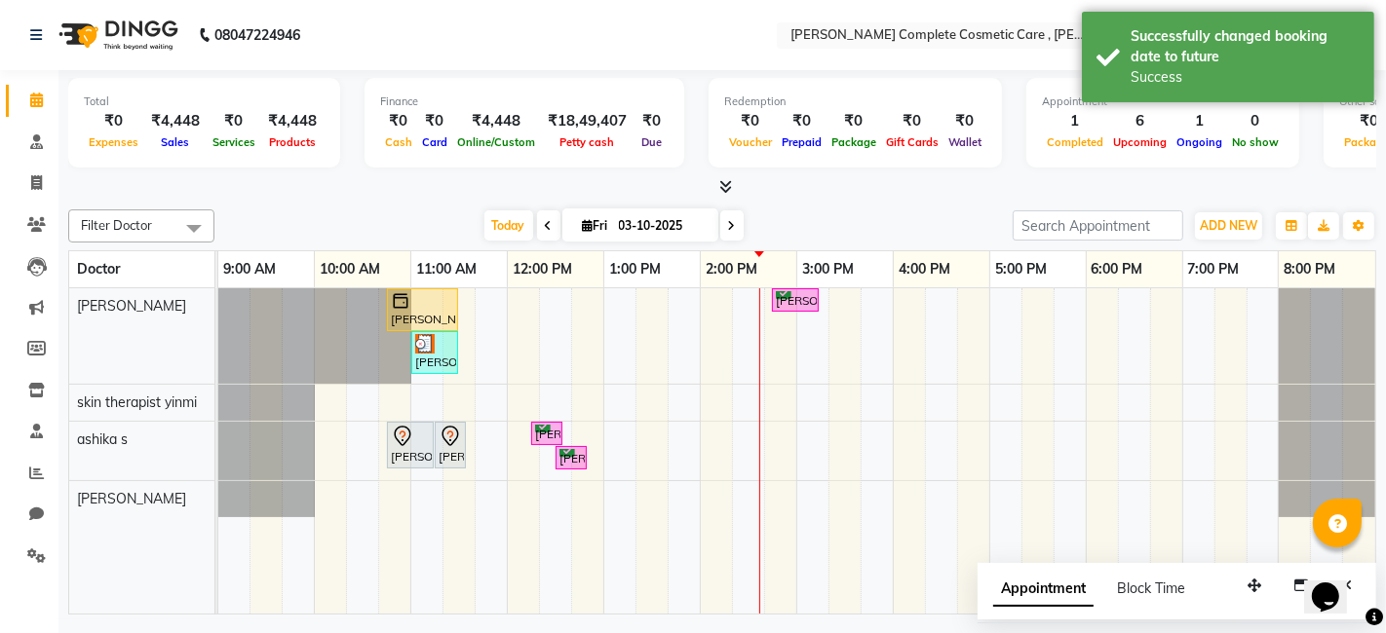
click at [727, 231] on span at bounding box center [731, 226] width 23 height 30
type input "04-10-2025"
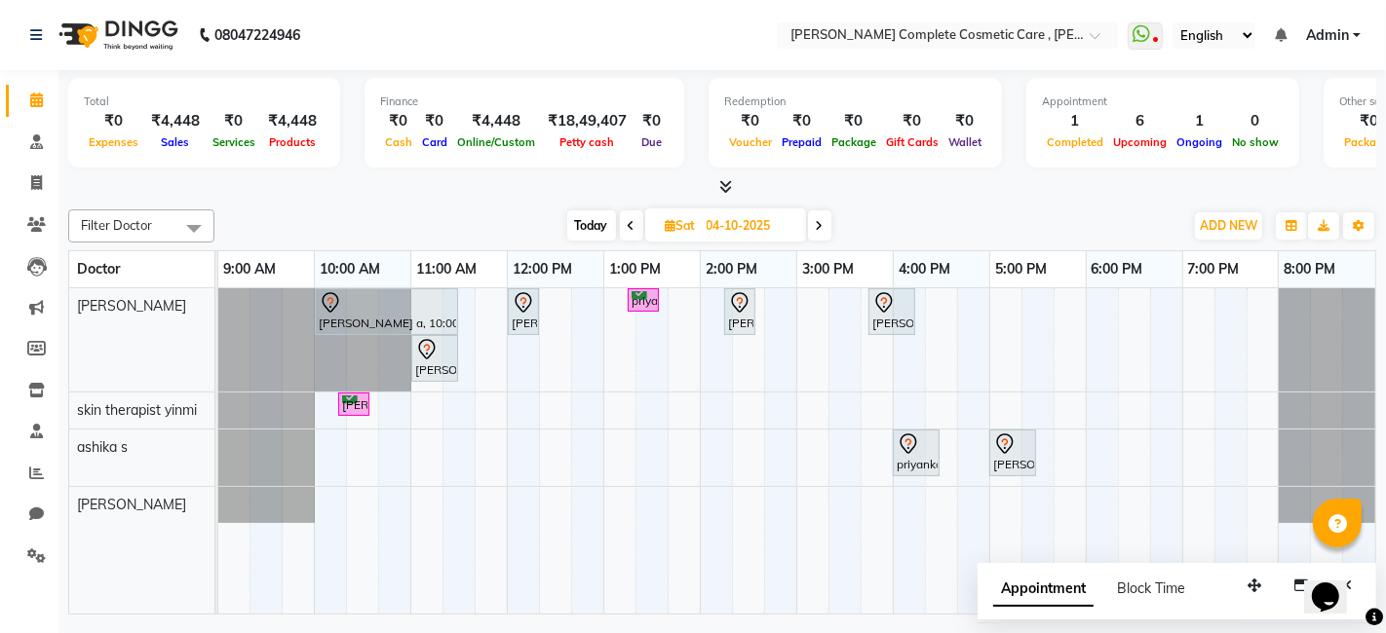
click at [373, 202] on div "Filter Doctor Select All ashika s [PERSON_NAME] skin therapist [PERSON_NAME] [D…" at bounding box center [722, 408] width 1308 height 413
